Goal: Transaction & Acquisition: Purchase product/service

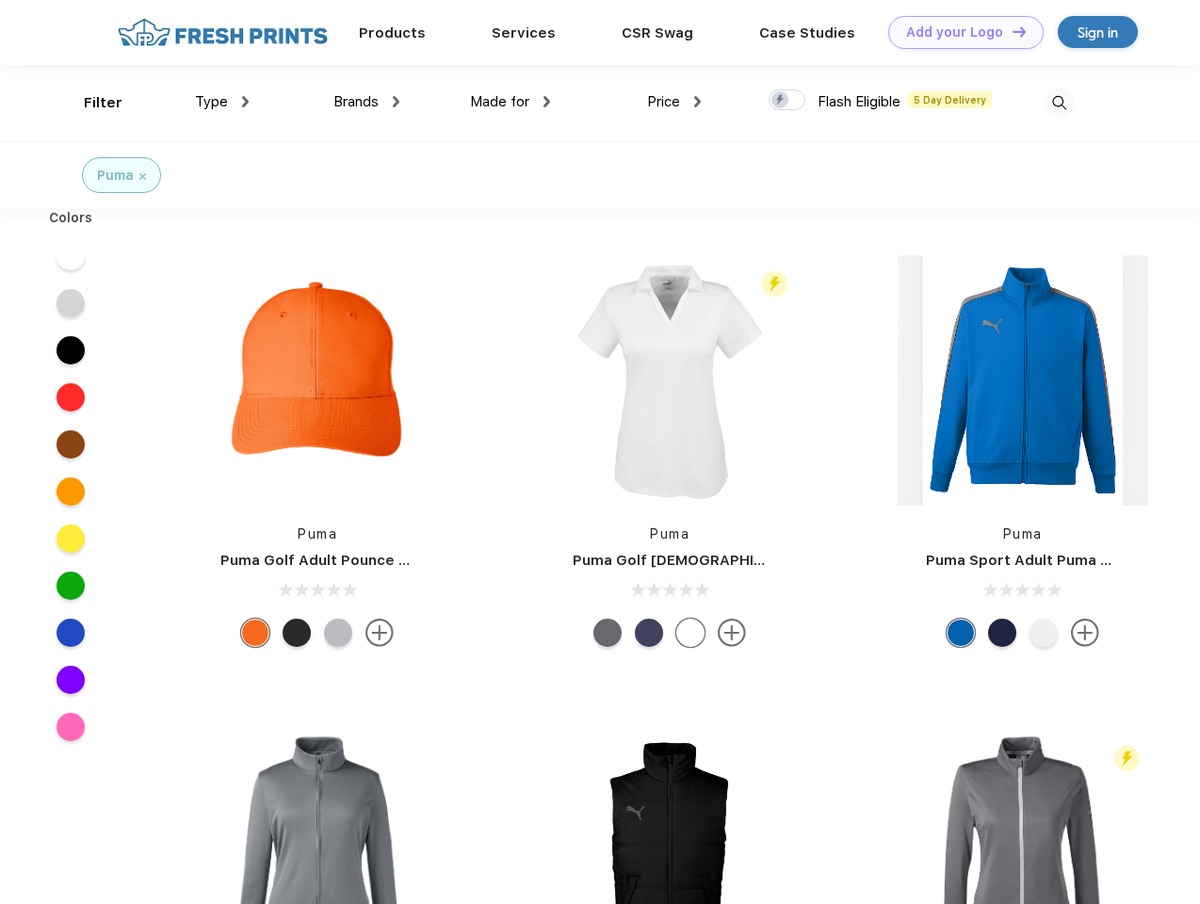
click at [959, 32] on link "Add your Logo Design Tool" at bounding box center [965, 32] width 155 height 33
click at [0, 0] on div "Design Tool" at bounding box center [0, 0] width 0 height 0
click at [1011, 31] on link "Add your Logo Design Tool" at bounding box center [965, 32] width 155 height 33
click at [90, 103] on div "Filter" at bounding box center [103, 103] width 39 height 22
click at [222, 102] on span "Type" at bounding box center [211, 101] width 33 height 17
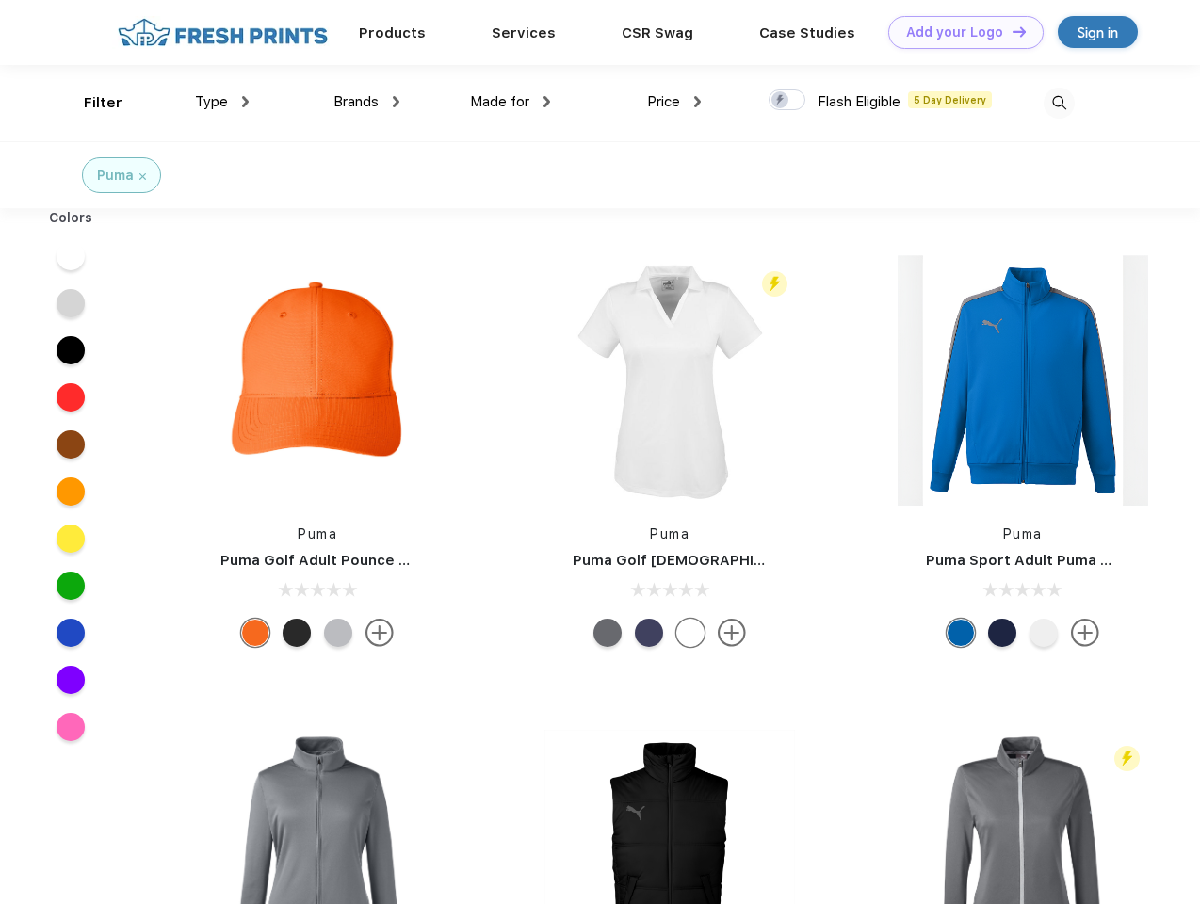
click at [366, 102] on span "Brands" at bounding box center [355, 101] width 45 height 17
click at [511, 102] on span "Made for" at bounding box center [499, 101] width 59 height 17
click at [674, 102] on span "Price" at bounding box center [663, 101] width 33 height 17
click at [788, 101] on div at bounding box center [787, 99] width 37 height 21
click at [781, 101] on input "checkbox" at bounding box center [775, 95] width 12 height 12
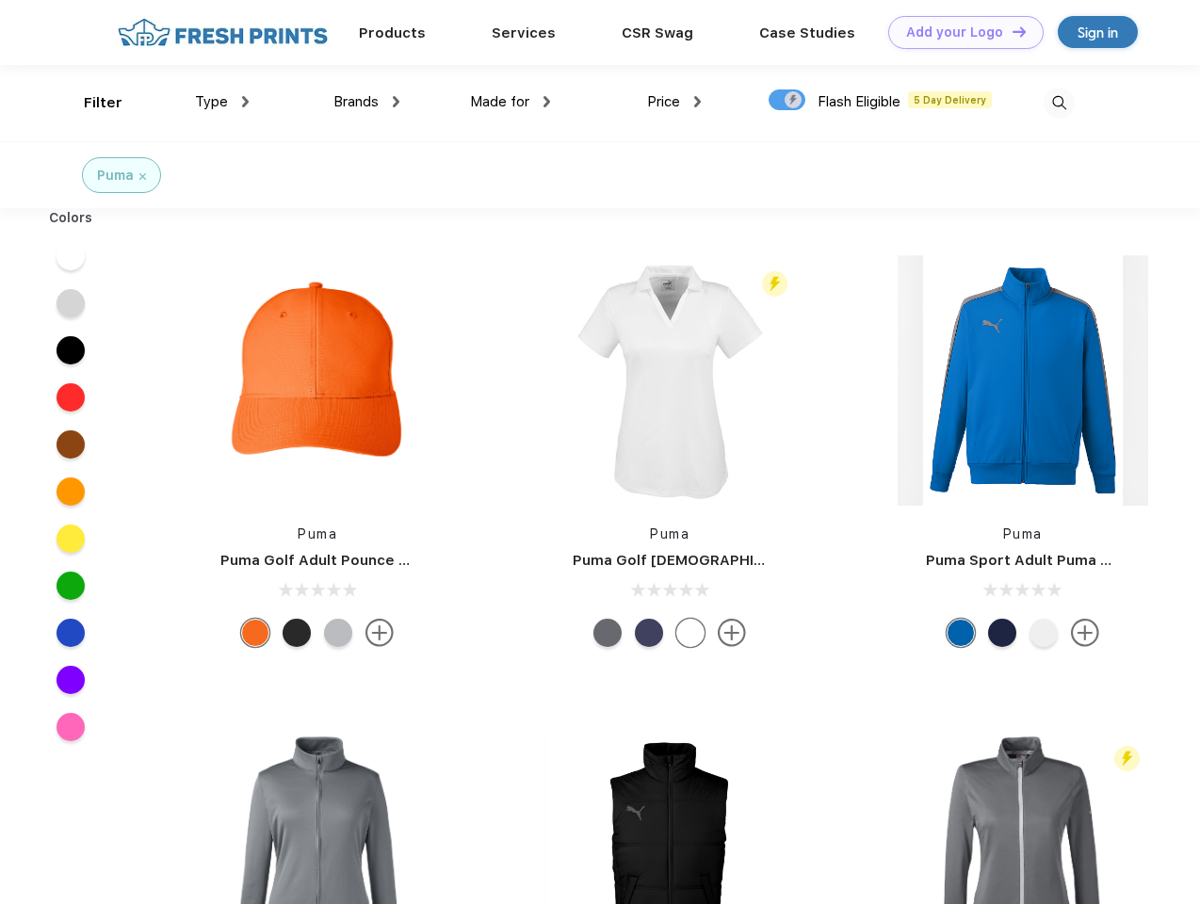
click at [1059, 103] on img at bounding box center [1059, 103] width 31 height 31
